Goal: Check status: Check status

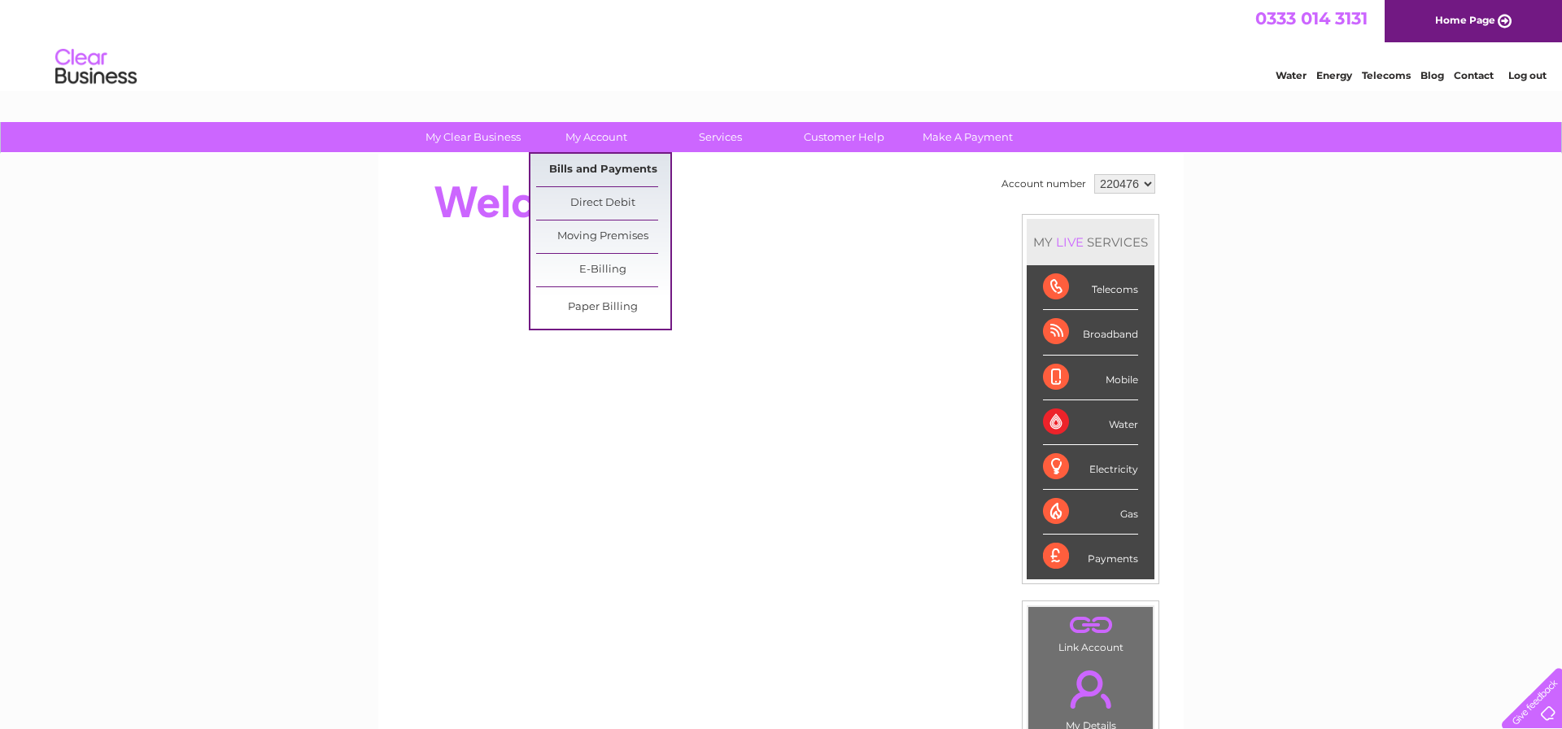
click at [602, 164] on link "Bills and Payments" at bounding box center [603, 170] width 134 height 33
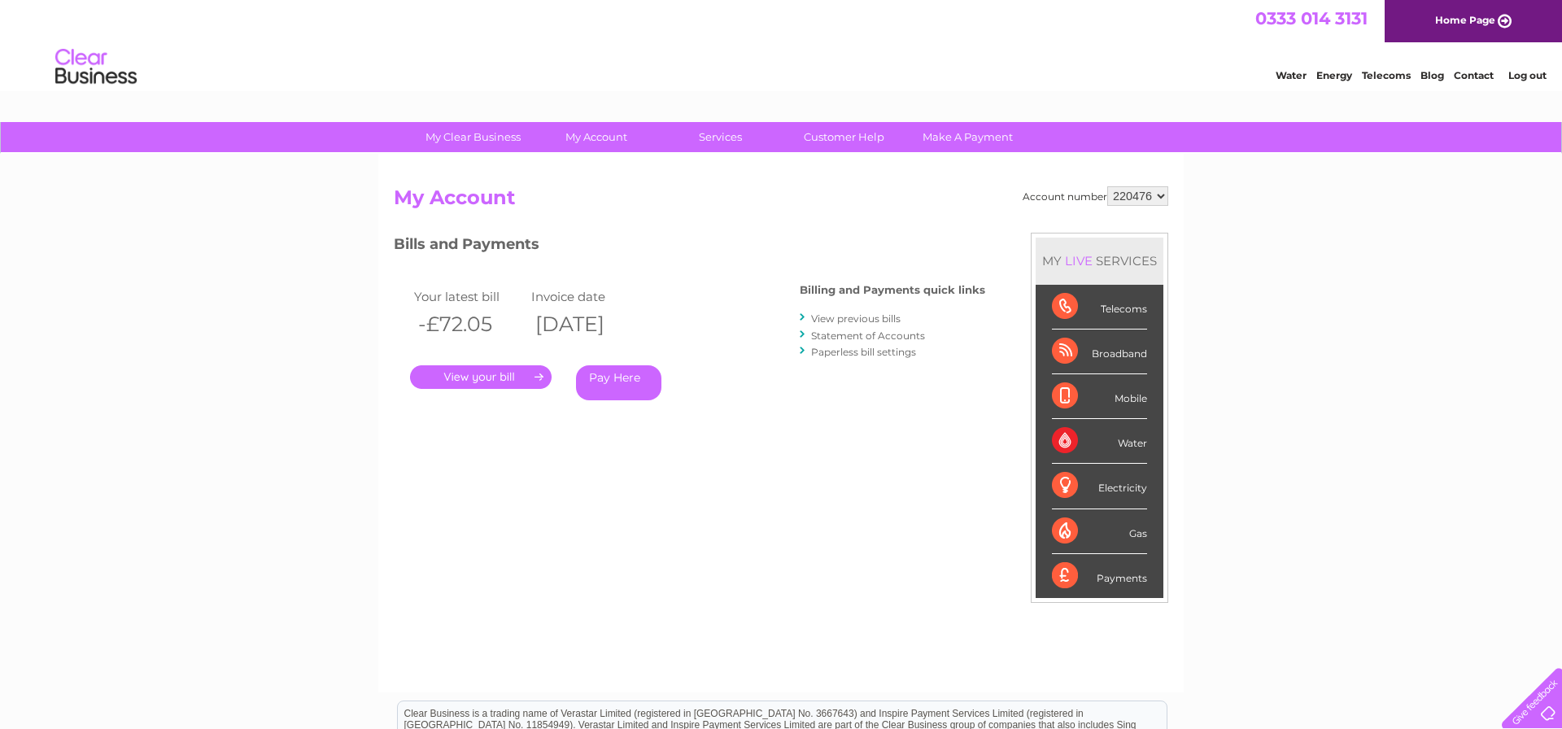
click at [1163, 194] on select "220476 920916" at bounding box center [1137, 196] width 61 height 20
select select "920916"
click at [1160, 194] on select "220476 920916" at bounding box center [1137, 196] width 61 height 20
click at [1159, 195] on select "220476 920916" at bounding box center [1137, 196] width 61 height 20
select select "220476"
